Goal: Task Accomplishment & Management: Use online tool/utility

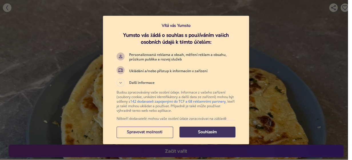
drag, startPoint x: 213, startPoint y: 130, endPoint x: 189, endPoint y: 63, distance: 71.0
click at [213, 130] on p "Souhlasím" at bounding box center [207, 132] width 56 height 6
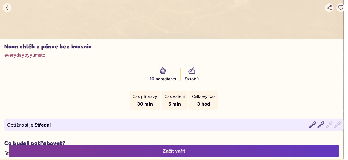
scroll to position [229, 0]
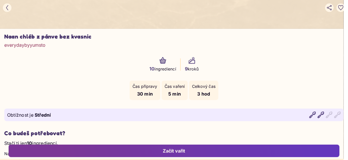
drag, startPoint x: 3, startPoint y: 41, endPoint x: 35, endPoint y: 38, distance: 32.4
drag, startPoint x: 97, startPoint y: 41, endPoint x: 24, endPoint y: 35, distance: 73.1
click at [29, 36] on h1 "Naan chléb z pánve bez kvasnic" at bounding box center [173, 36] width 339 height 7
drag, startPoint x: 1, startPoint y: 39, endPoint x: 167, endPoint y: 47, distance: 166.8
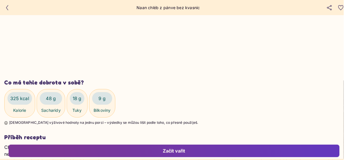
scroll to position [895, 0]
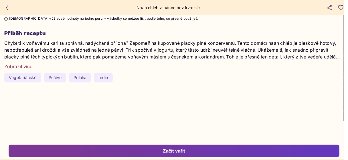
click at [175, 151] on div "Začít vařit" at bounding box center [174, 151] width 318 height 6
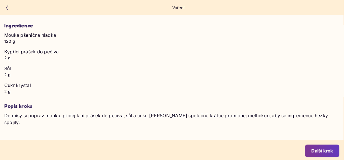
scroll to position [269, 0]
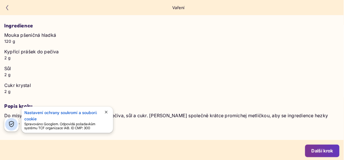
drag, startPoint x: 2, startPoint y: 33, endPoint x: 117, endPoint y: 99, distance: 132.5
click at [117, 99] on div "1/ 9 Smíchej sypké suroviny Ingredience Mouka pšeničná hladká 120 g Kypřící prá…" at bounding box center [171, 66] width 343 height 149
drag, startPoint x: 169, startPoint y: 116, endPoint x: 177, endPoint y: 109, distance: 11.7
click at [175, 124] on li "1/ 9 Smíchej sypké suroviny Ingredience Mouka pšeničná hladká 120 g Kypřící prá…" at bounding box center [171, 61] width 335 height 130
drag, startPoint x: 184, startPoint y: 9, endPoint x: 182, endPoint y: 34, distance: 25.2
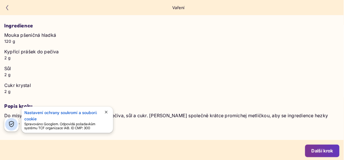
click at [182, 34] on div "1/ 9 Smíchej sypké suroviny Ingredience Mouka pšeničná hladká 120 g Kypřící prá…" at bounding box center [171, 61] width 335 height 130
